Goal: Complete application form

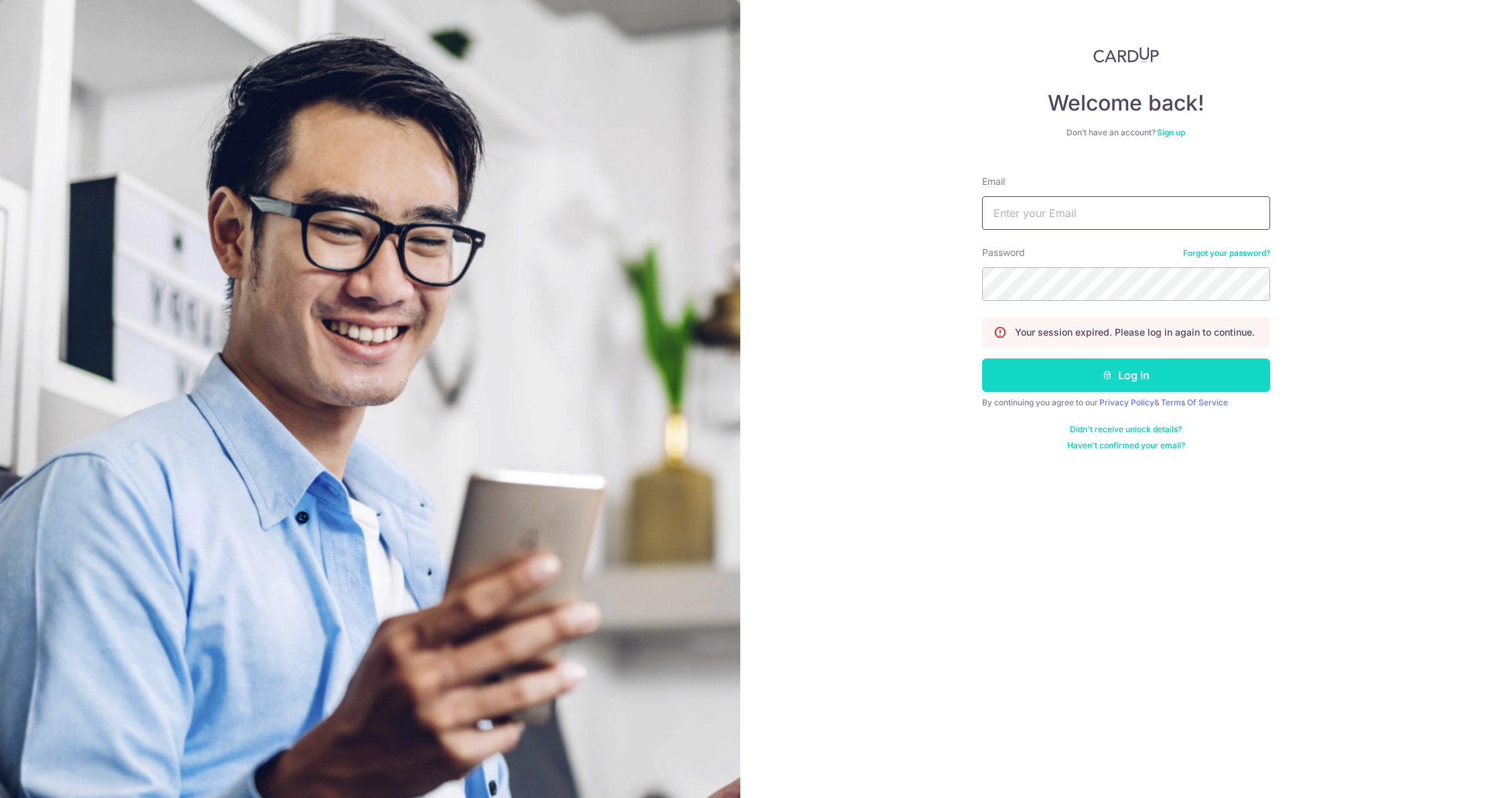
type input "[EMAIL_ADDRESS][DOMAIN_NAME]"
click at [1123, 370] on button "Log in" at bounding box center [1126, 375] width 288 height 33
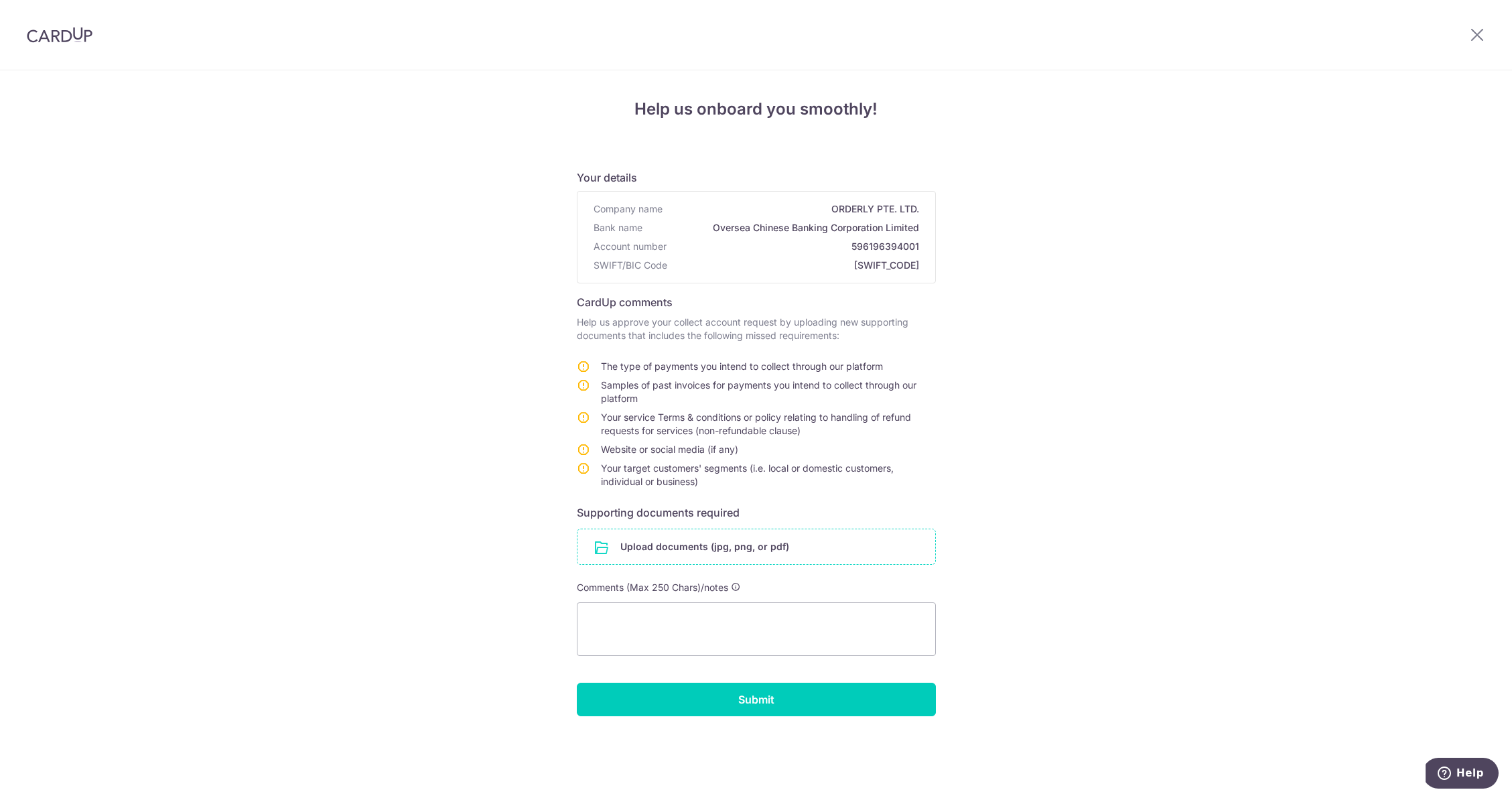
click at [794, 552] on input "file" at bounding box center [756, 547] width 358 height 35
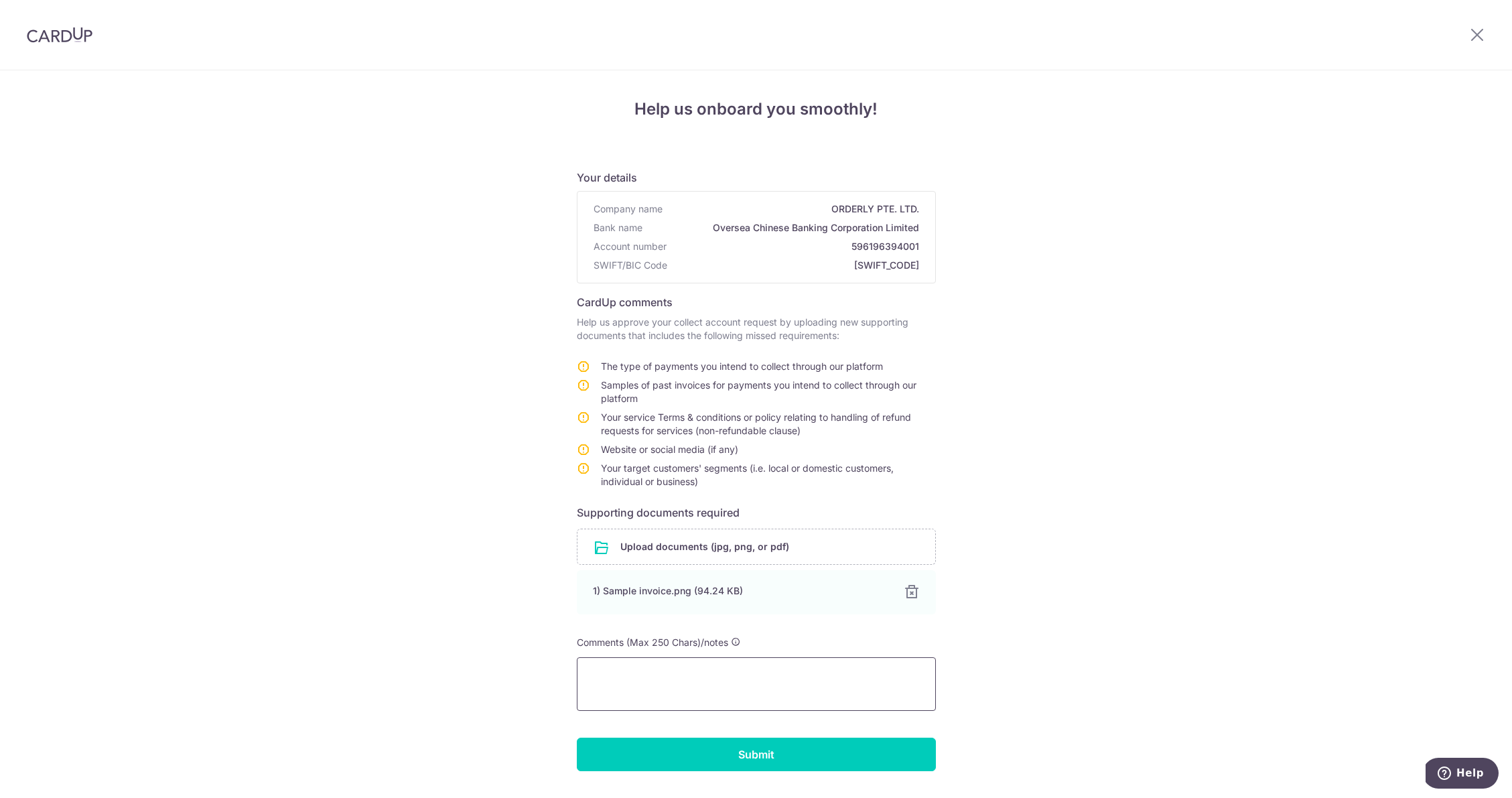
click at [772, 675] on textarea at bounding box center [756, 684] width 359 height 53
paste textarea "1. The type of payments you intend to collect through our platform - Credit car…"
type textarea "1. The type of payments you intend to collect through our platform - Credit car…"
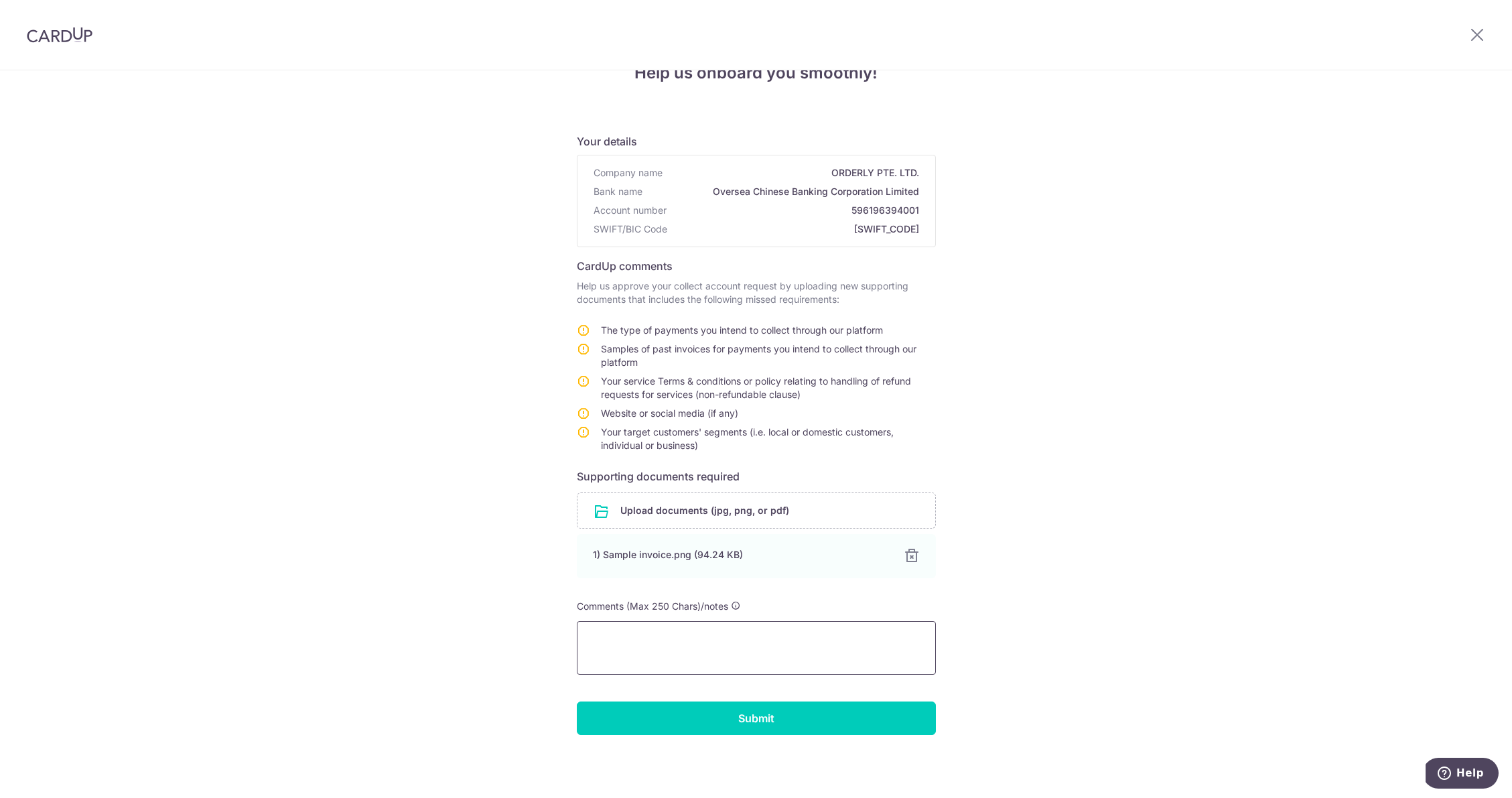
paste textarea "1. Credit card payments 2. Uploaded on link 3. Your service Terms & conditions …"
type textarea "1. Credit card payments 2. Uploaded on link 3. Your service Terms & conditions …"
click at [752, 713] on input "Submit" at bounding box center [756, 718] width 359 height 33
